Goal: Task Accomplishment & Management: Manage account settings

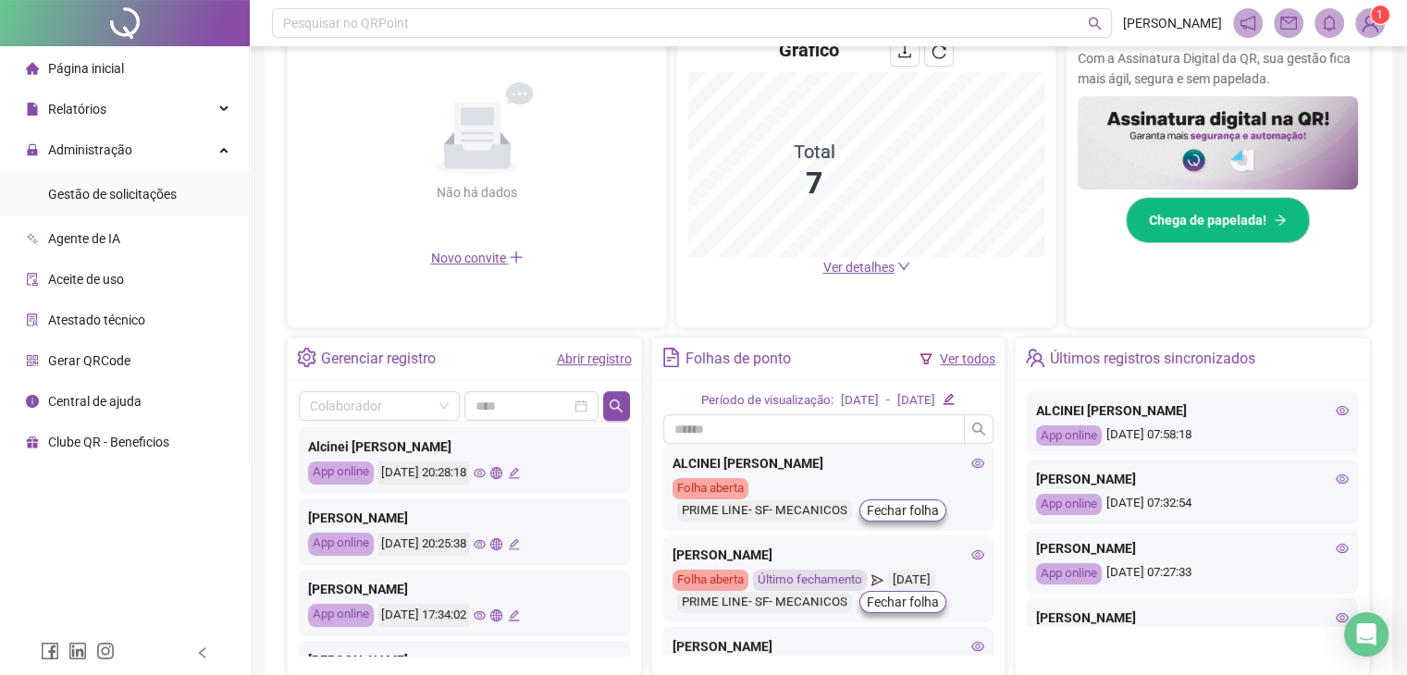
scroll to position [302, 0]
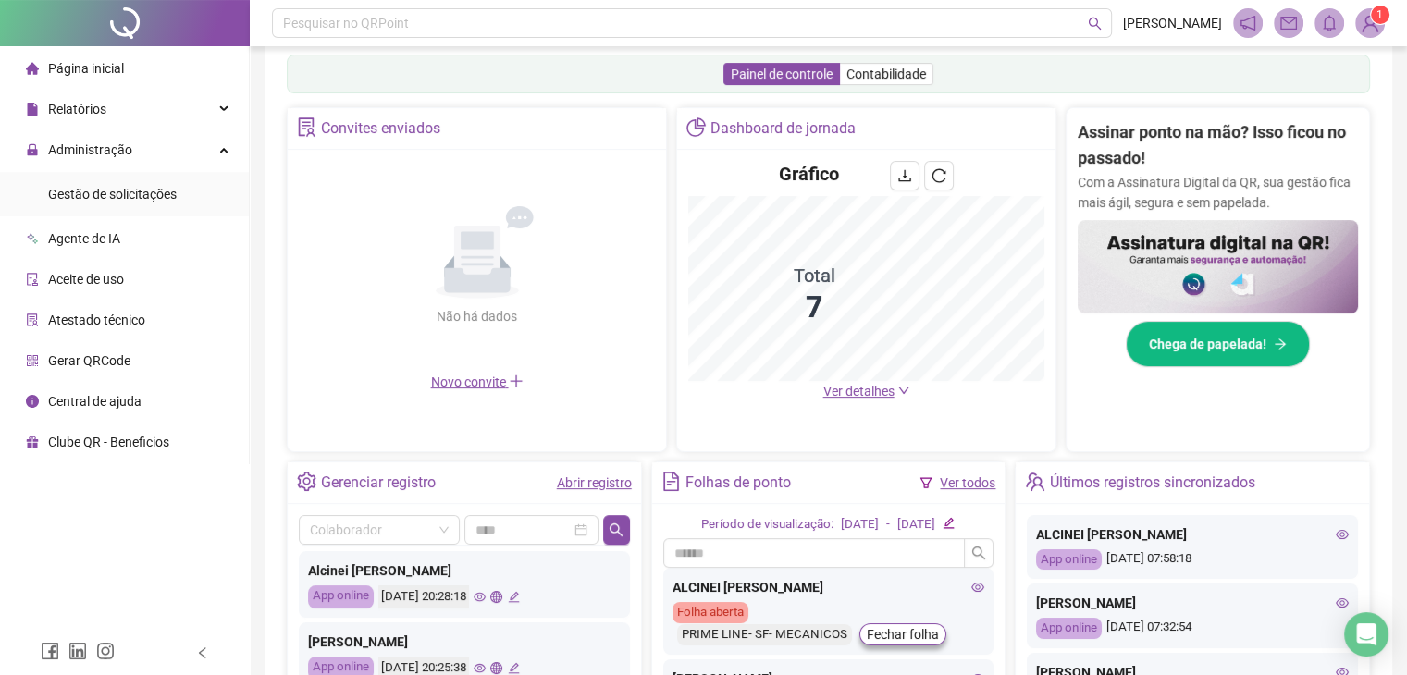
click at [73, 128] on ul "Página inicial Relatórios Administração Gestão de solicitações Agente de IA Ace…" at bounding box center [125, 255] width 250 height 418
click at [77, 152] on span "Administração" at bounding box center [90, 149] width 84 height 15
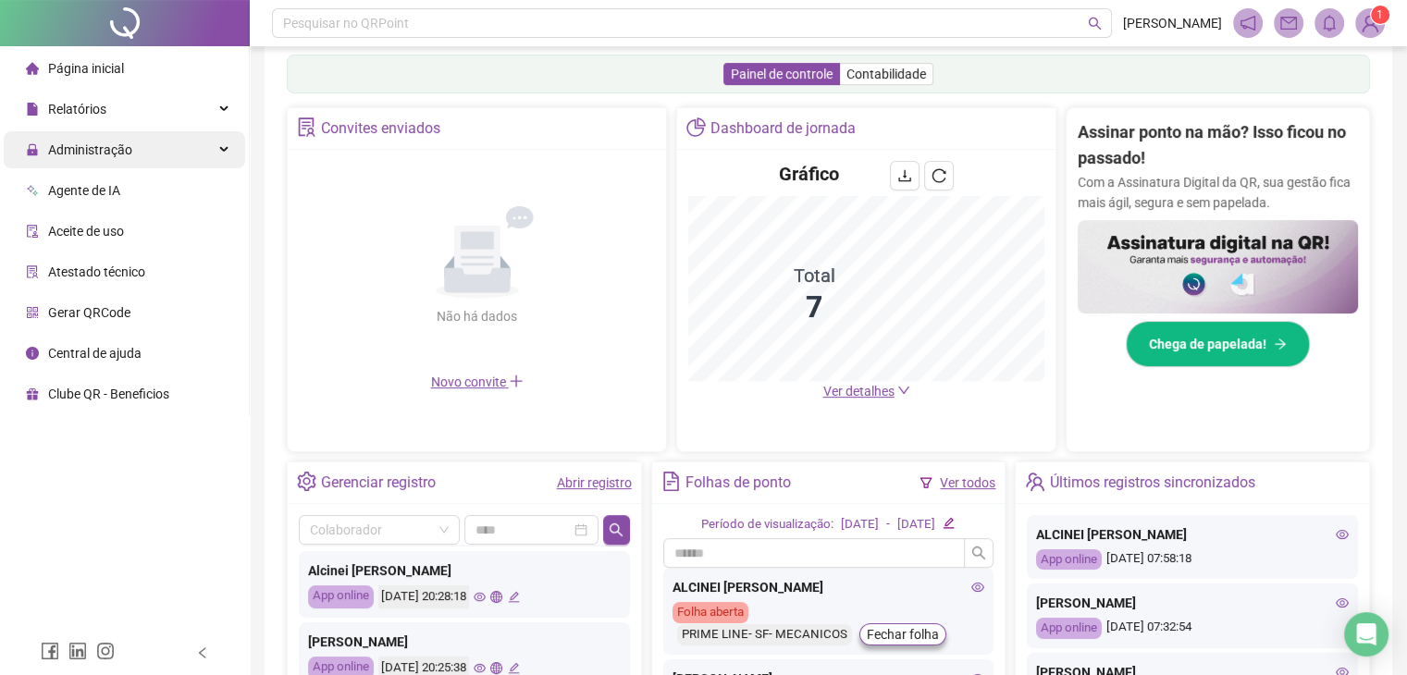
click at [85, 143] on span "Administração" at bounding box center [90, 149] width 84 height 15
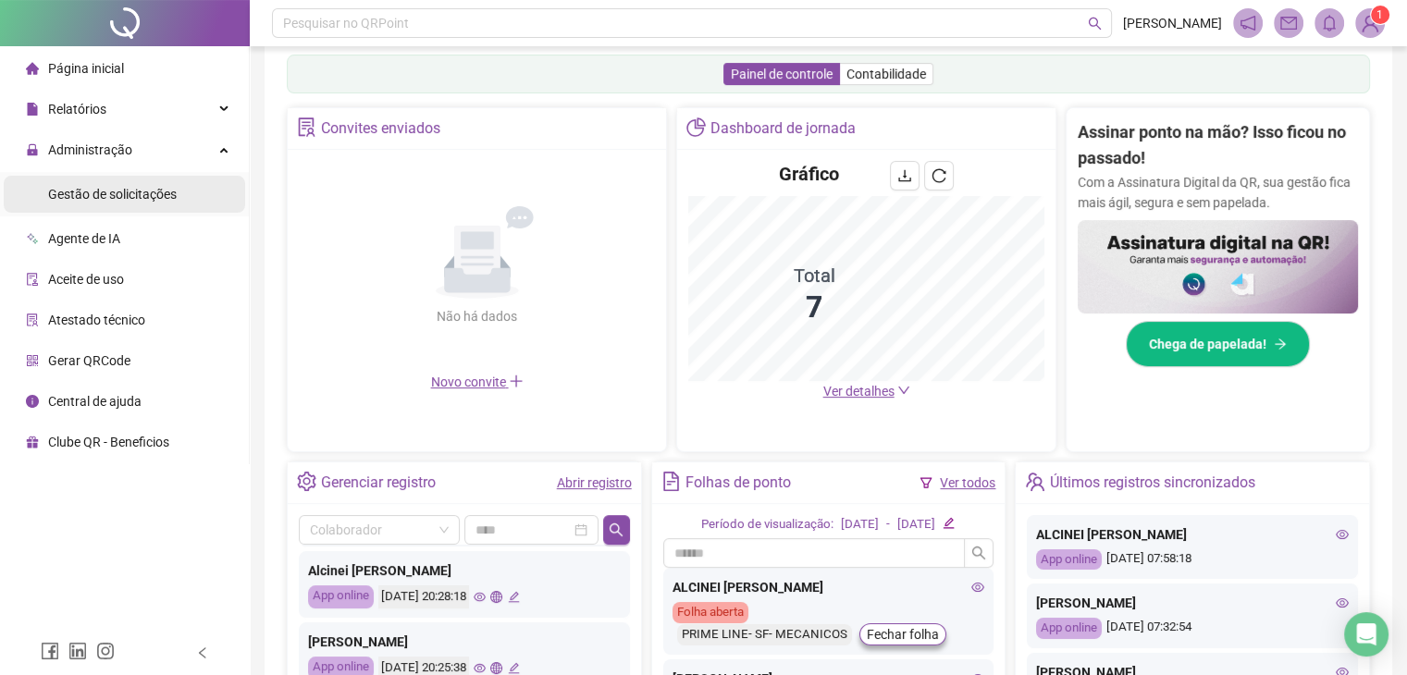
click at [84, 193] on span "Gestão de solicitações" at bounding box center [112, 194] width 129 height 15
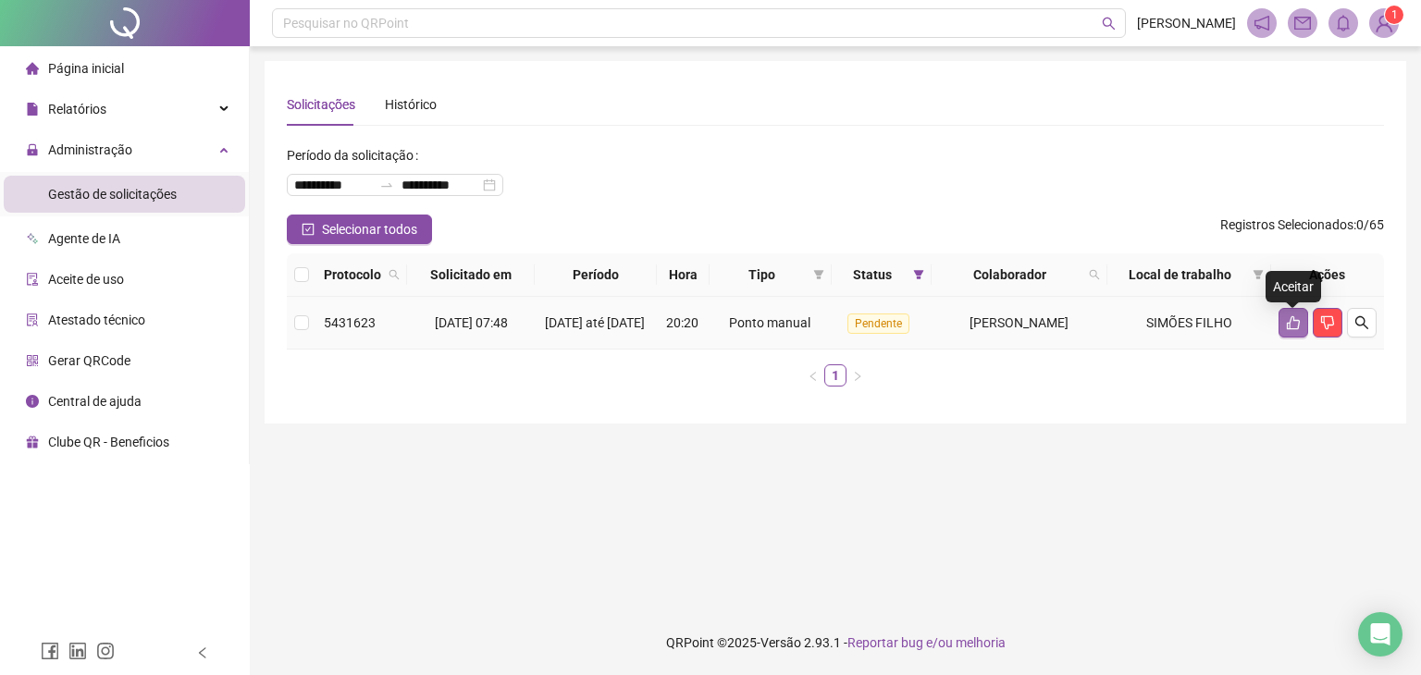
click at [1289, 328] on icon "like" at bounding box center [1293, 323] width 13 height 14
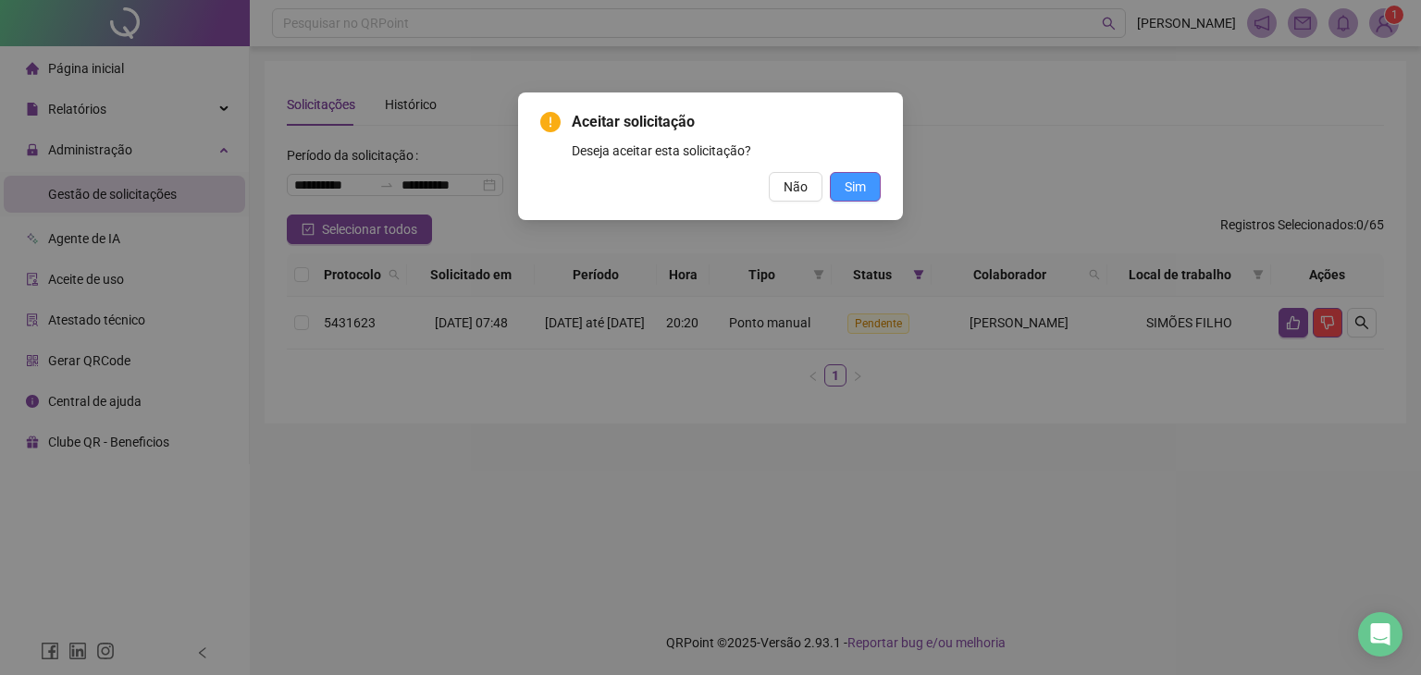
click at [853, 190] on span "Sim" at bounding box center [855, 187] width 21 height 20
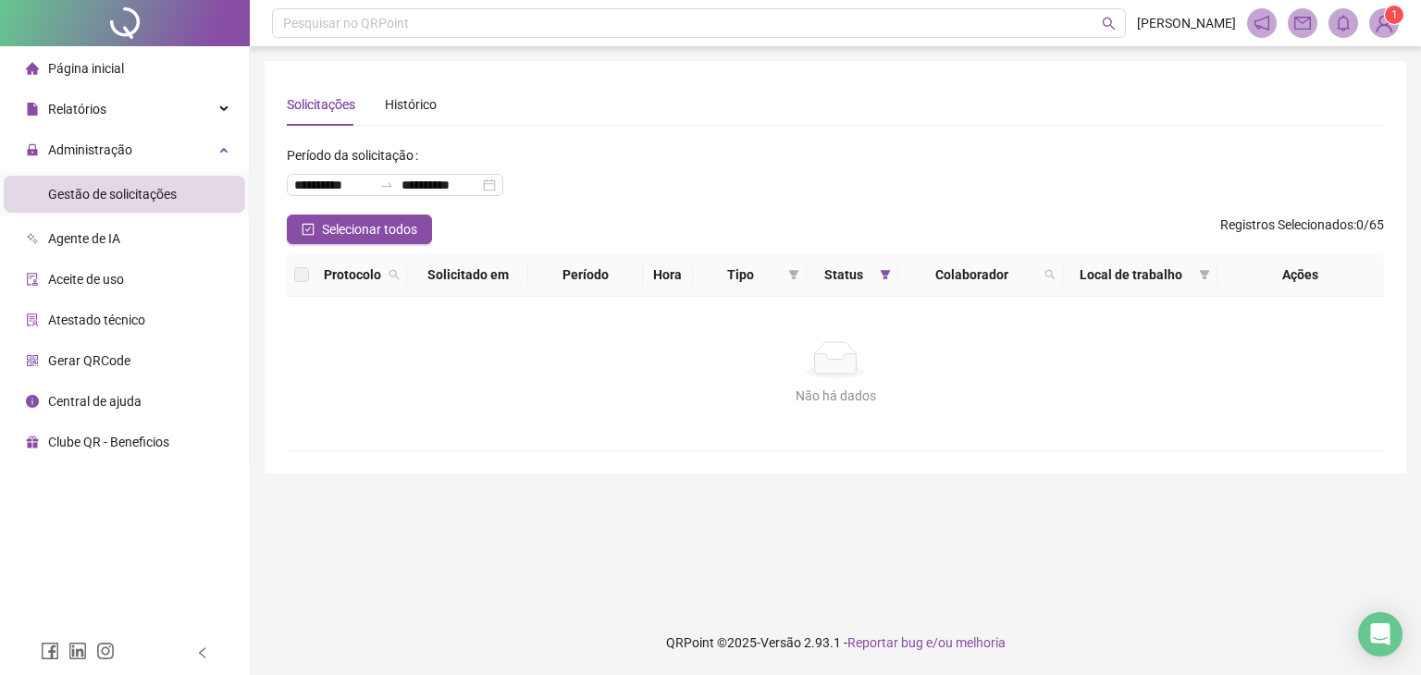
click at [192, 56] on li "Página inicial" at bounding box center [125, 68] width 242 height 37
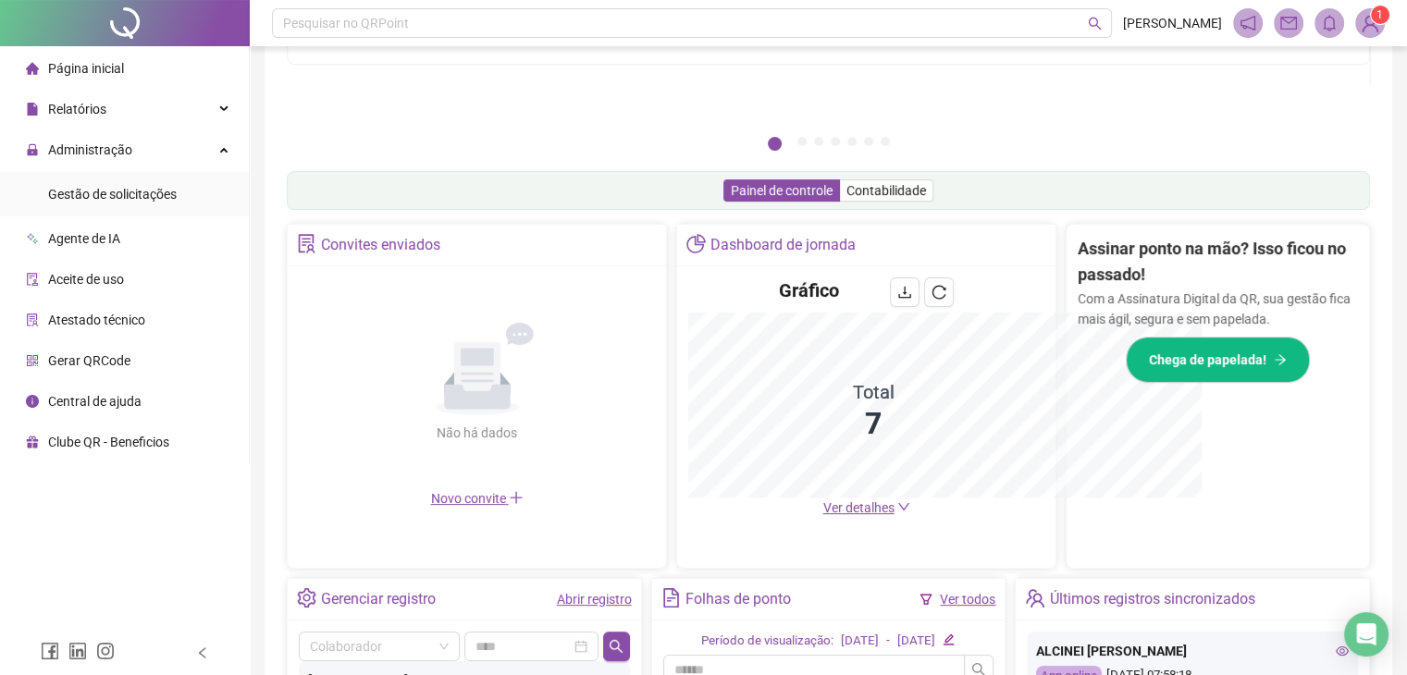
scroll to position [457, 0]
